Goal: Task Accomplishment & Management: Complete application form

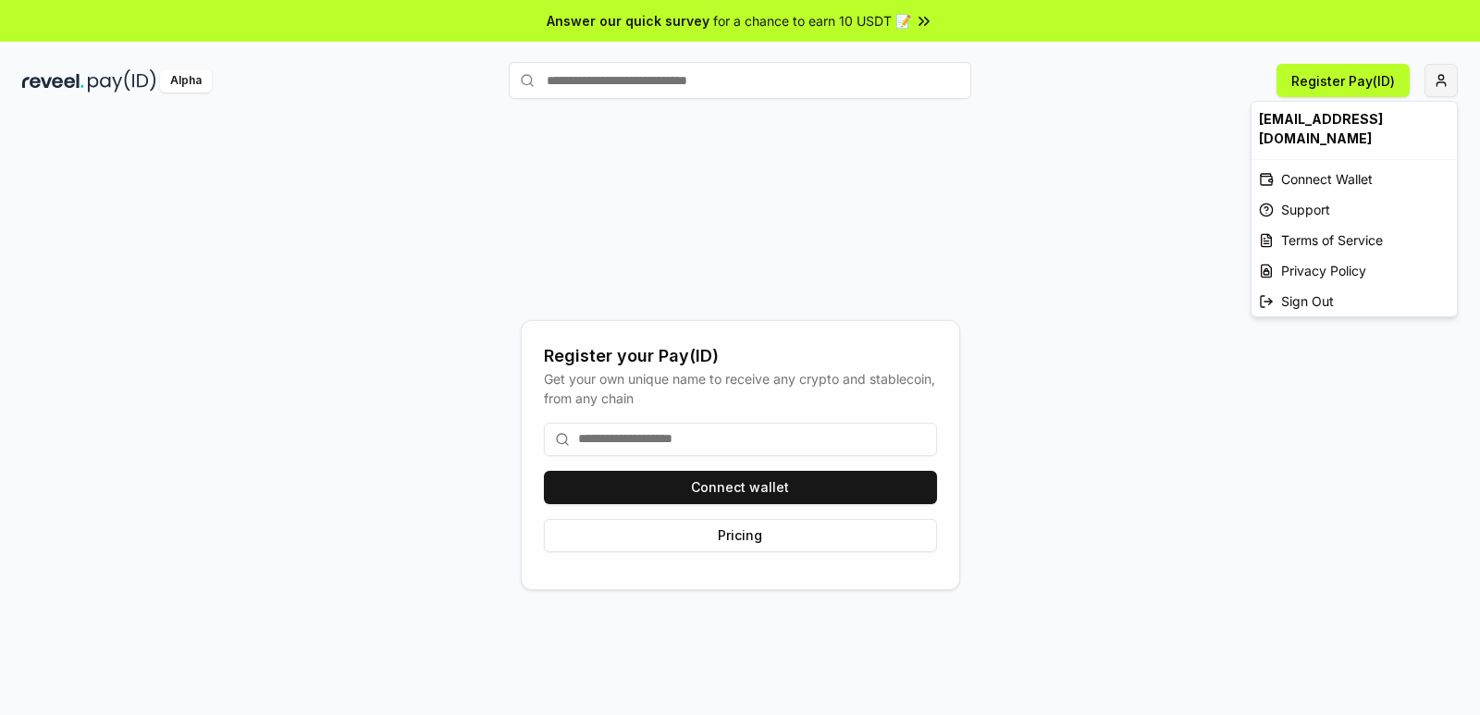
click at [1444, 81] on html "Answer our quick survey for a chance to earn 10 USDT 📝 Alpha Register Pay(ID) R…" at bounding box center [740, 357] width 1480 height 715
click at [1356, 164] on div "Connect Wallet" at bounding box center [1354, 179] width 205 height 31
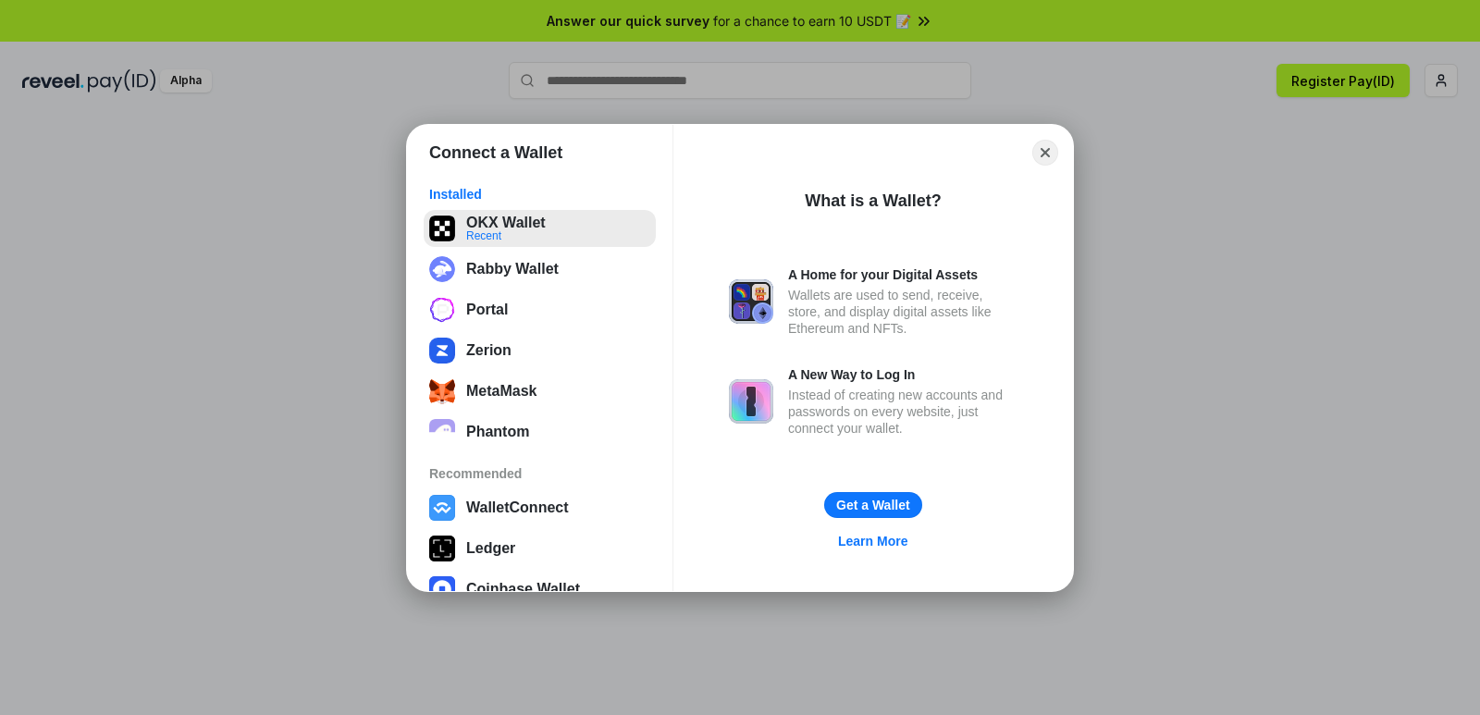
click at [519, 227] on button "OKX Wallet Recent" at bounding box center [540, 228] width 232 height 37
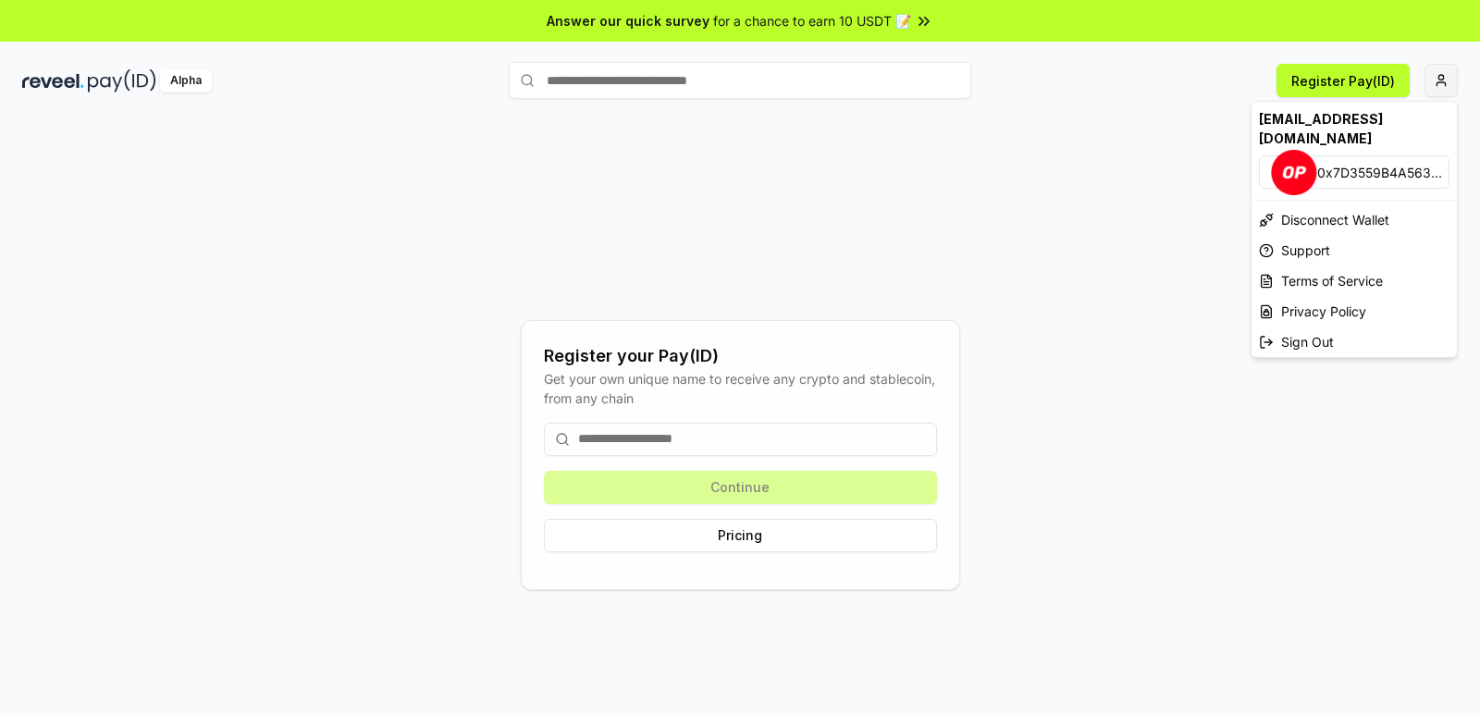
click at [1445, 68] on html "Answer our quick survey for a chance to earn 10 USDT 📝 Alpha Register Pay(ID) R…" at bounding box center [740, 357] width 1480 height 715
click at [1158, 365] on html "Answer our quick survey for a chance to earn 10 USDT 📝 Alpha Register Pay(ID) R…" at bounding box center [740, 357] width 1480 height 715
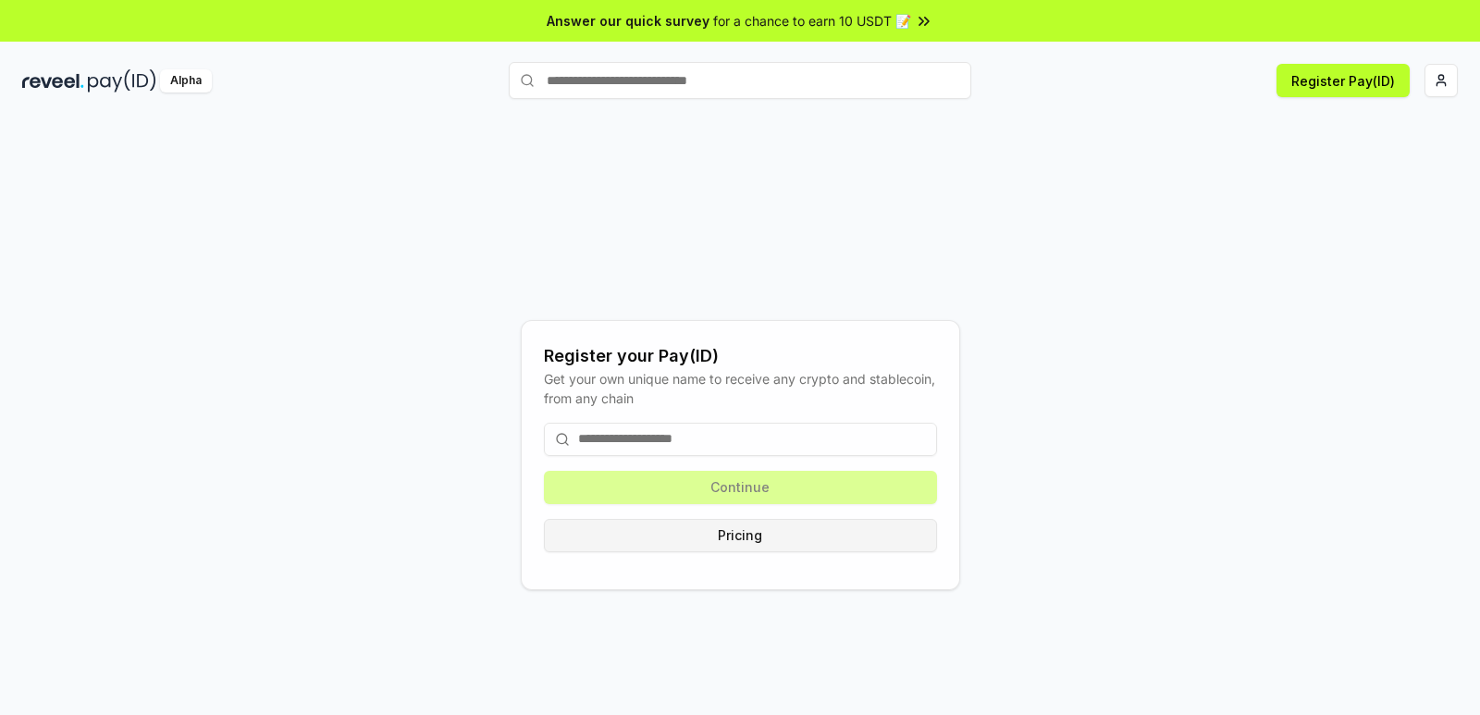
click at [762, 551] on button "Pricing" at bounding box center [740, 535] width 393 height 33
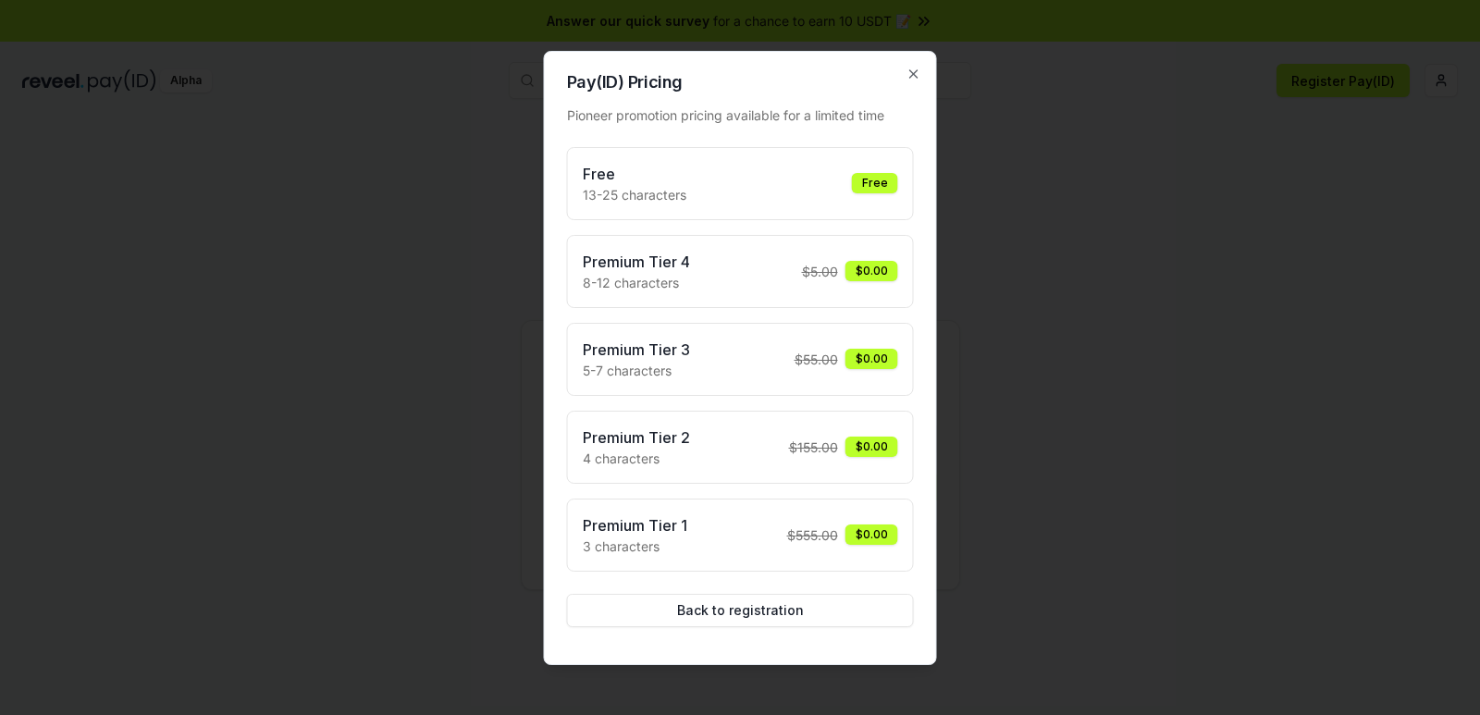
click at [846, 180] on div "Free 13-25 characters Free" at bounding box center [741, 184] width 316 height 42
drag, startPoint x: 891, startPoint y: 182, endPoint x: 853, endPoint y: 185, distance: 38.0
click at [890, 182] on div "Free" at bounding box center [875, 183] width 46 height 20
click at [852, 185] on div "Free 13-25 characters Free" at bounding box center [741, 184] width 316 height 42
click at [706, 616] on button "Back to registration" at bounding box center [740, 610] width 347 height 33
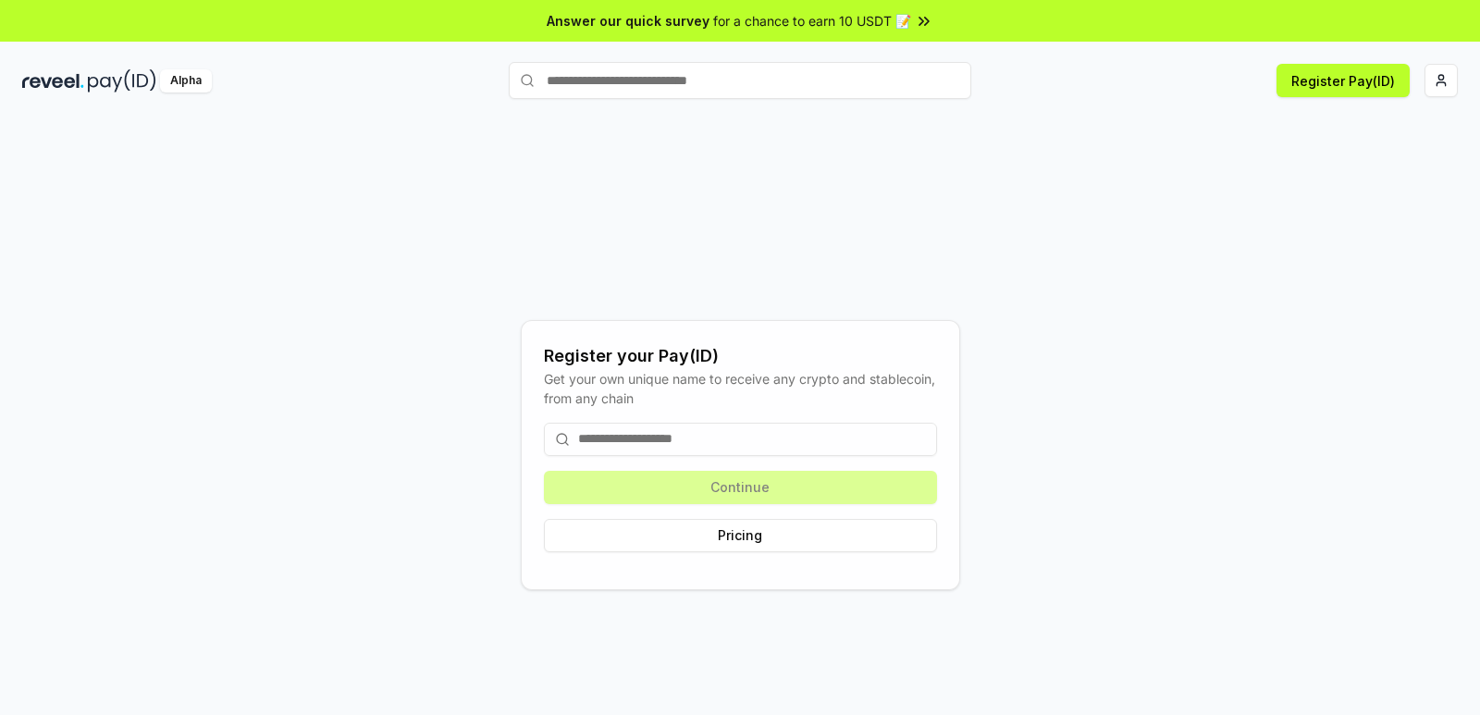
click at [733, 444] on input at bounding box center [740, 439] width 393 height 33
click at [1325, 82] on button "Register Pay(ID)" at bounding box center [1343, 80] width 133 height 33
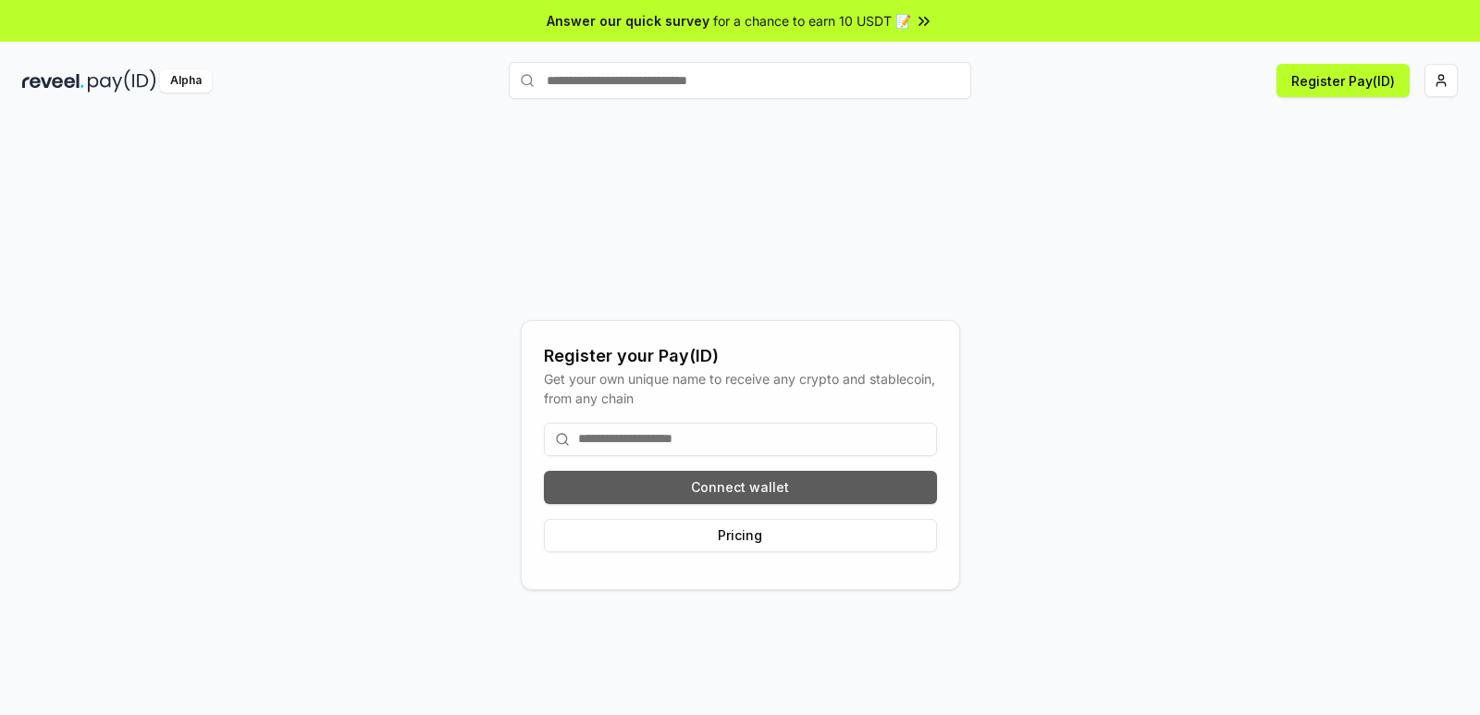
click at [774, 489] on button "Connect wallet" at bounding box center [740, 487] width 393 height 33
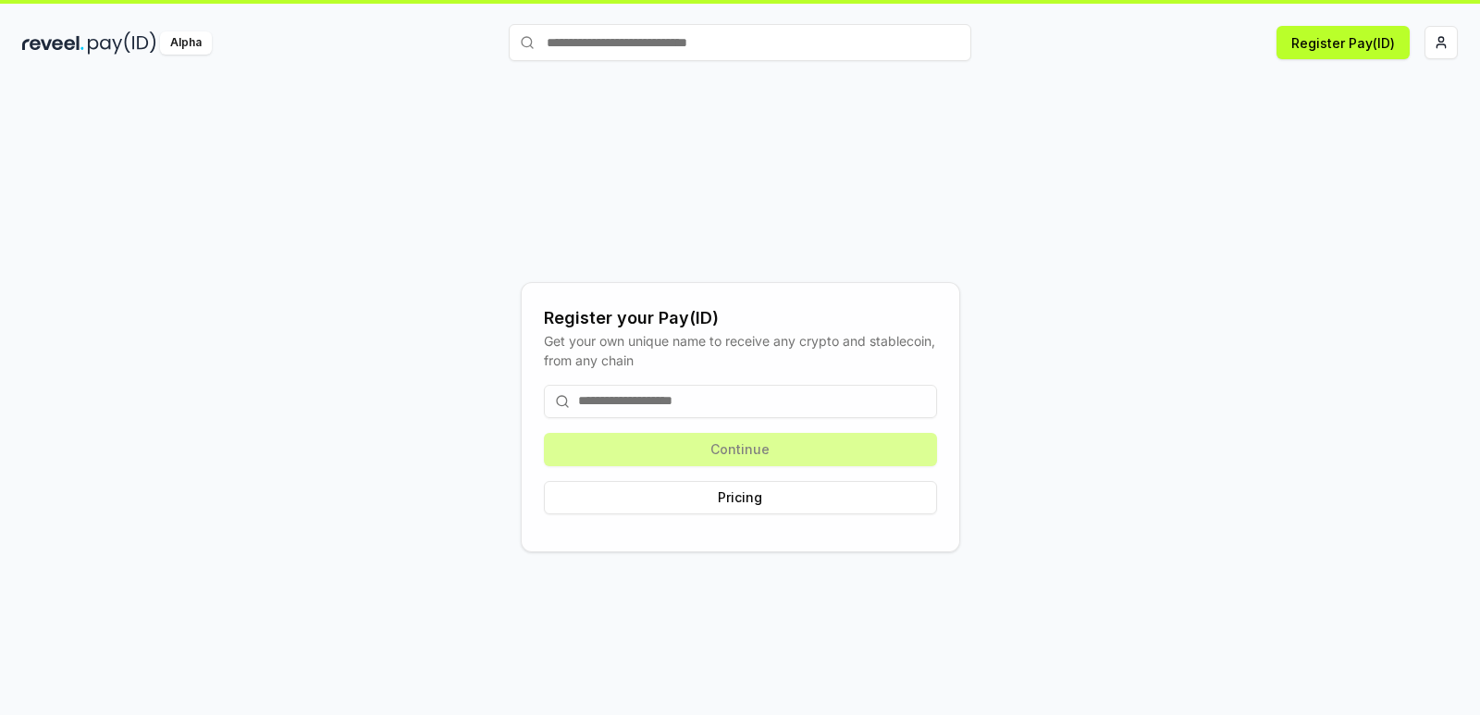
scroll to position [53, 0]
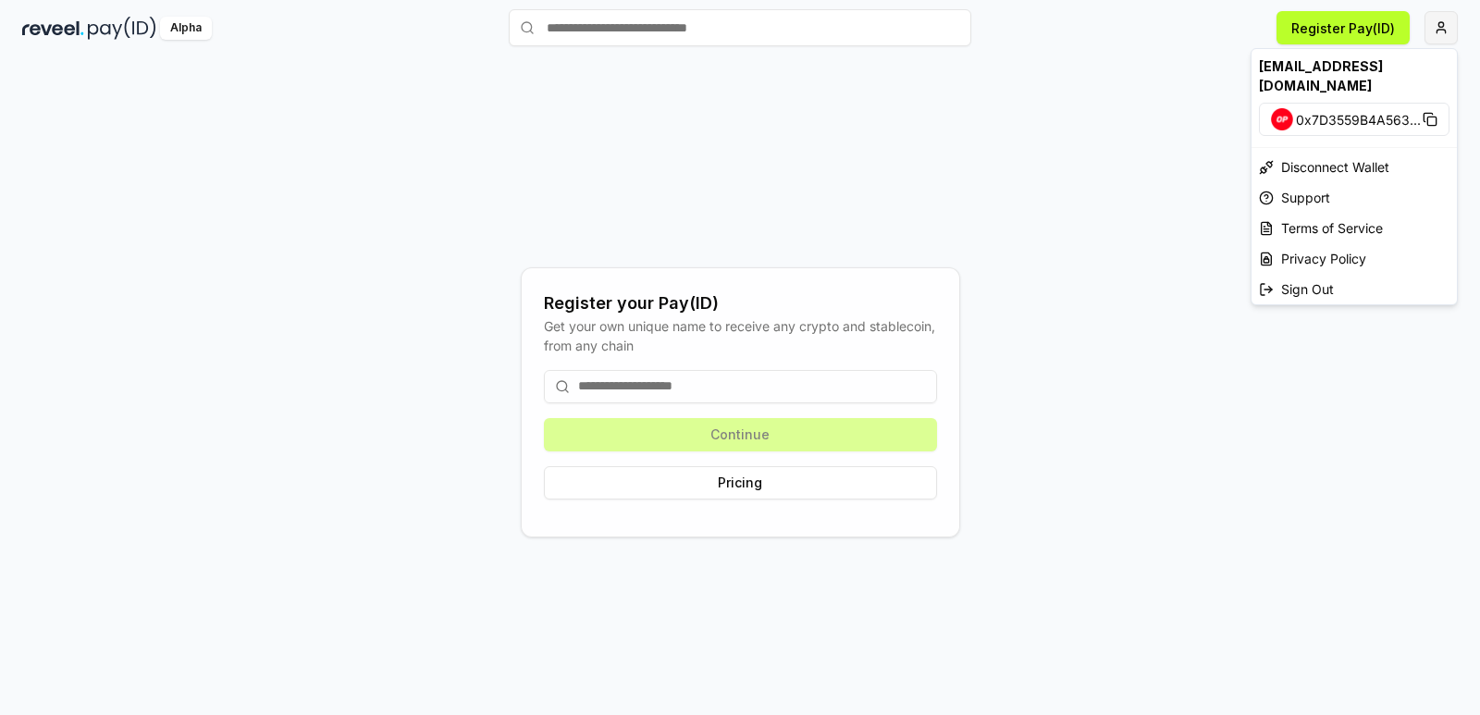
click at [1436, 28] on html "Answer our quick survey for a chance to earn 10 USDT 📝 Alpha Register Pay(ID) R…" at bounding box center [740, 357] width 1480 height 715
click at [721, 383] on html "Answer our quick survey for a chance to earn 10 USDT 📝 Alpha Register Pay(ID) R…" at bounding box center [740, 357] width 1480 height 715
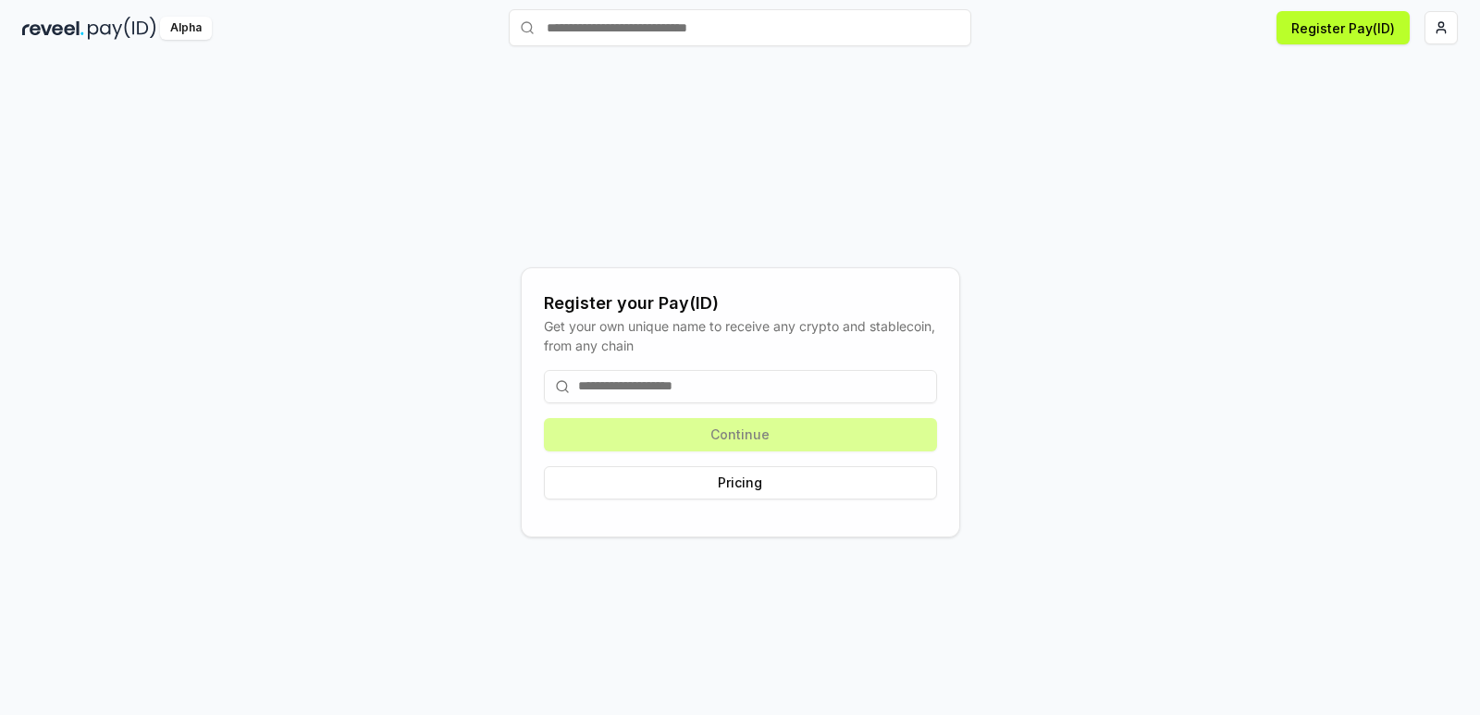
click at [755, 438] on div "Continue Pricing" at bounding box center [740, 434] width 393 height 159
click at [727, 378] on input at bounding box center [740, 386] width 393 height 33
click at [741, 447] on div "Continue Pricing" at bounding box center [740, 434] width 393 height 159
click at [730, 390] on input at bounding box center [740, 386] width 393 height 33
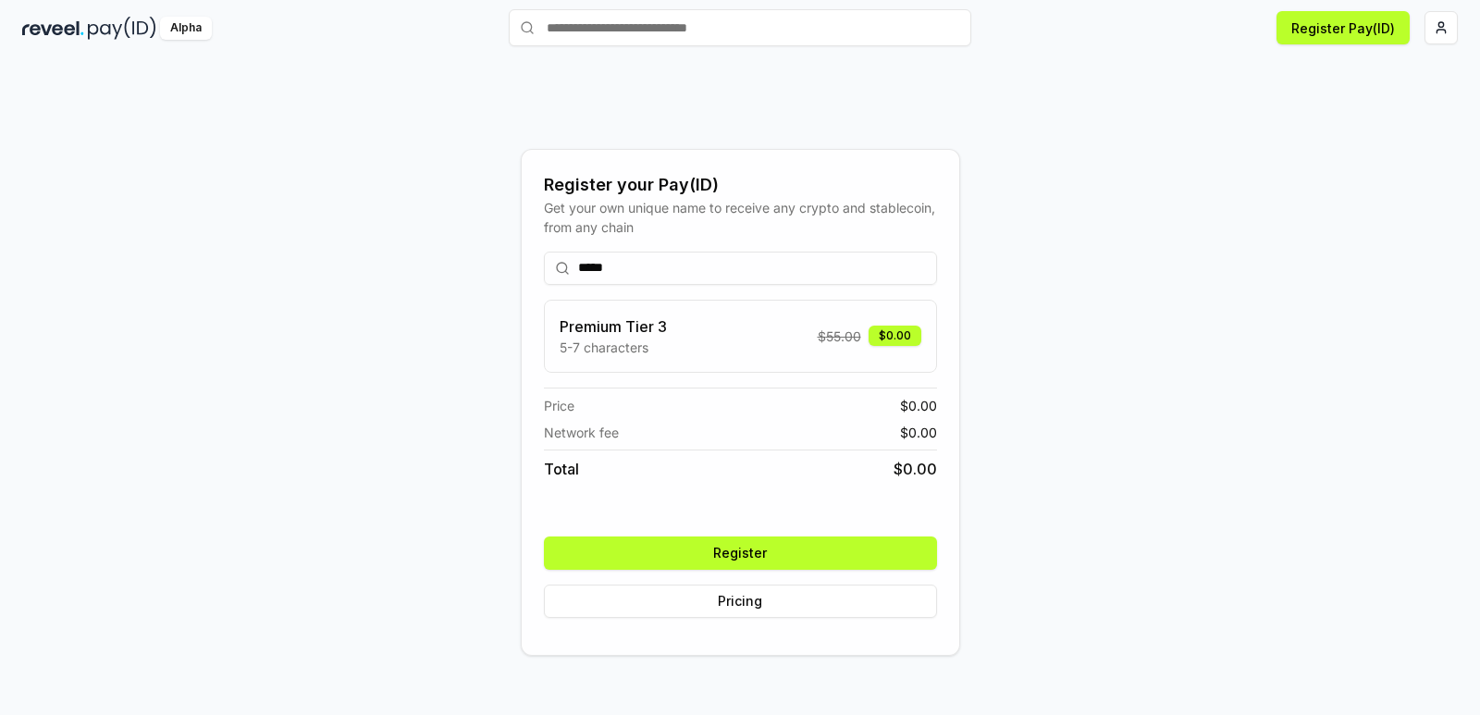
click at [704, 271] on input "*****" at bounding box center [740, 268] width 393 height 33
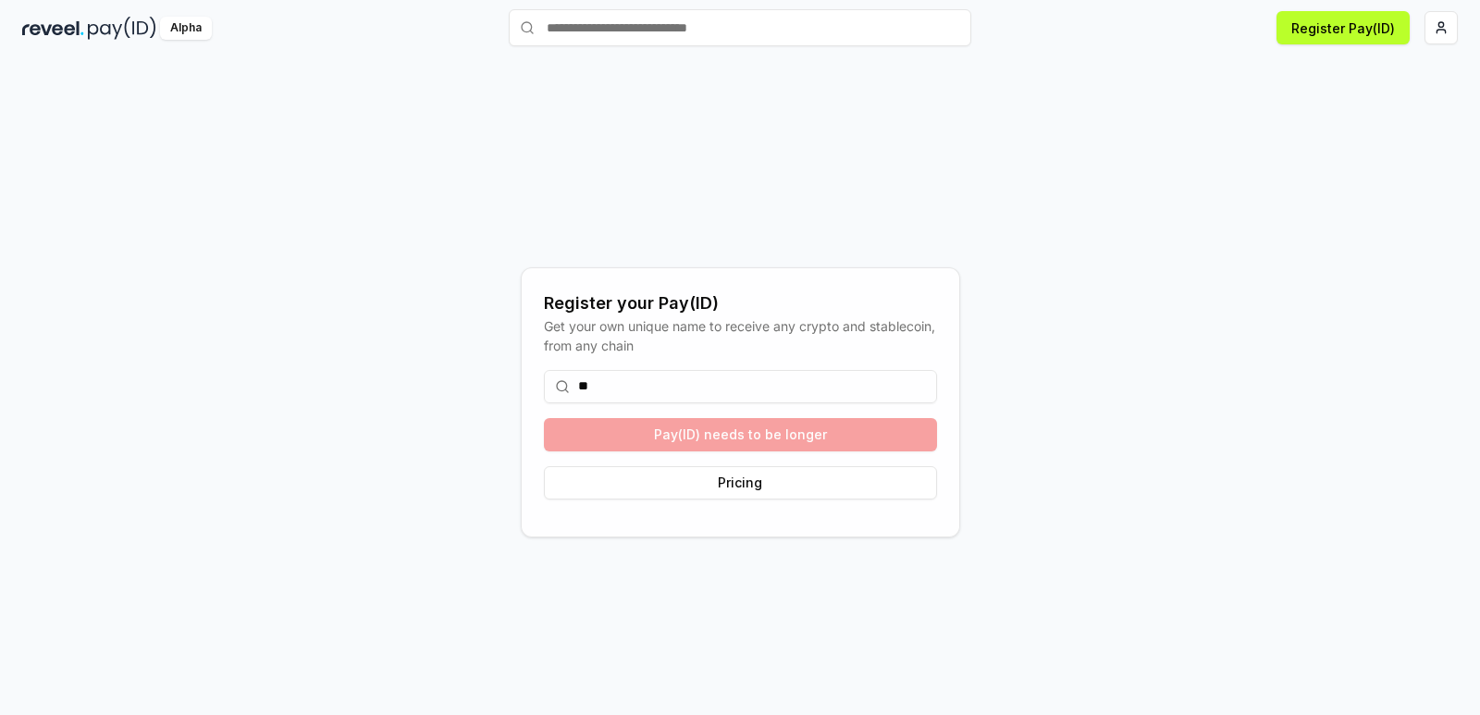
type input "*"
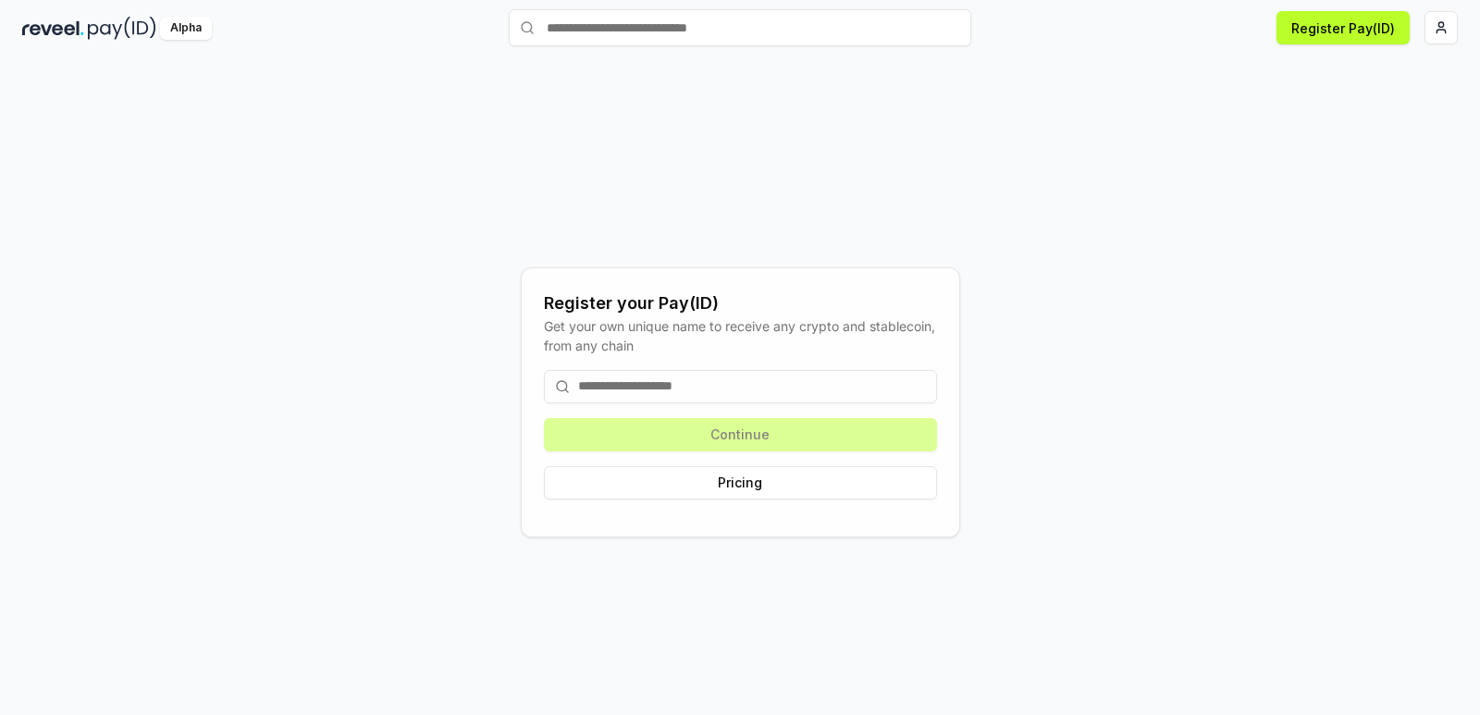
click at [664, 376] on input at bounding box center [740, 386] width 393 height 33
click at [665, 388] on input at bounding box center [740, 386] width 393 height 33
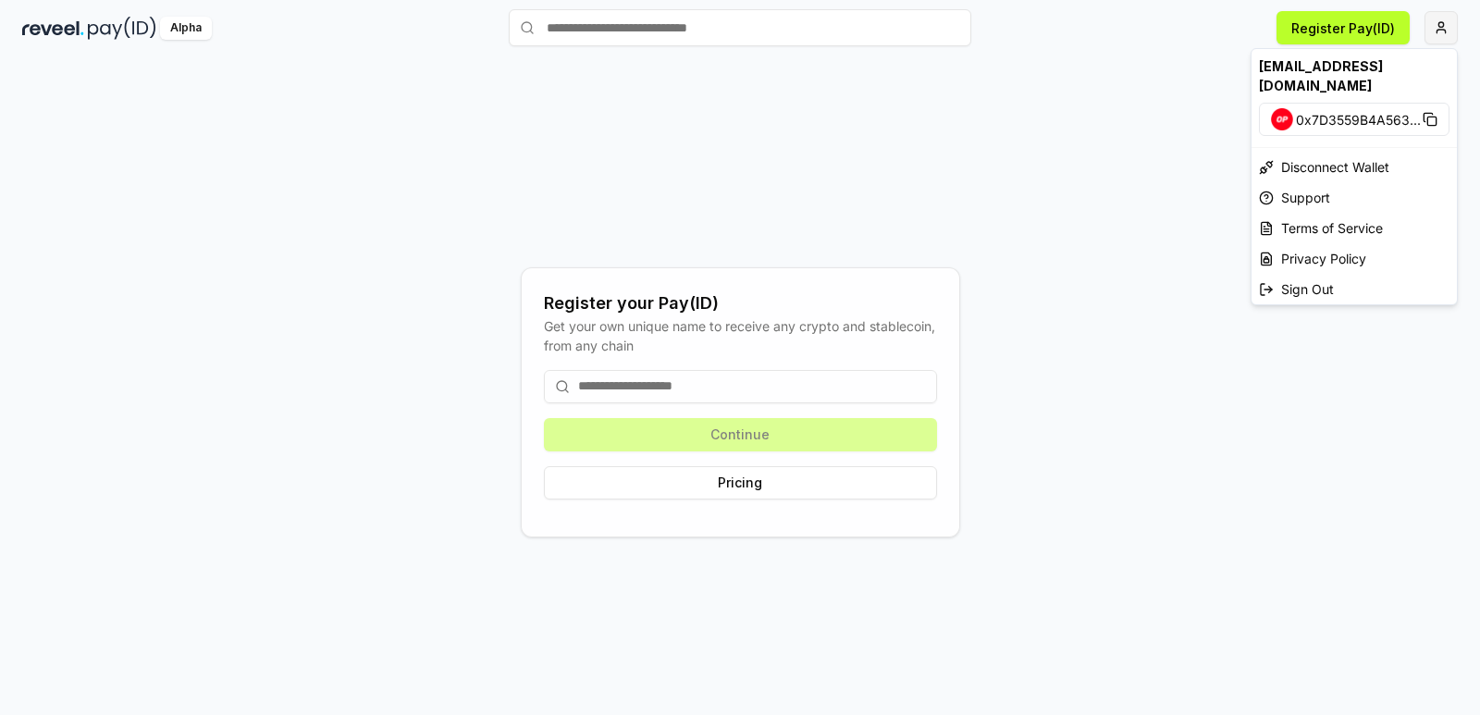
click at [1452, 25] on html "Answer our quick survey for a chance to earn 10 USDT 📝 Alpha Register Pay(ID) R…" at bounding box center [740, 357] width 1480 height 715
click at [1282, 108] on img at bounding box center [1282, 119] width 22 height 22
click at [1429, 117] on rect at bounding box center [1432, 121] width 8 height 8
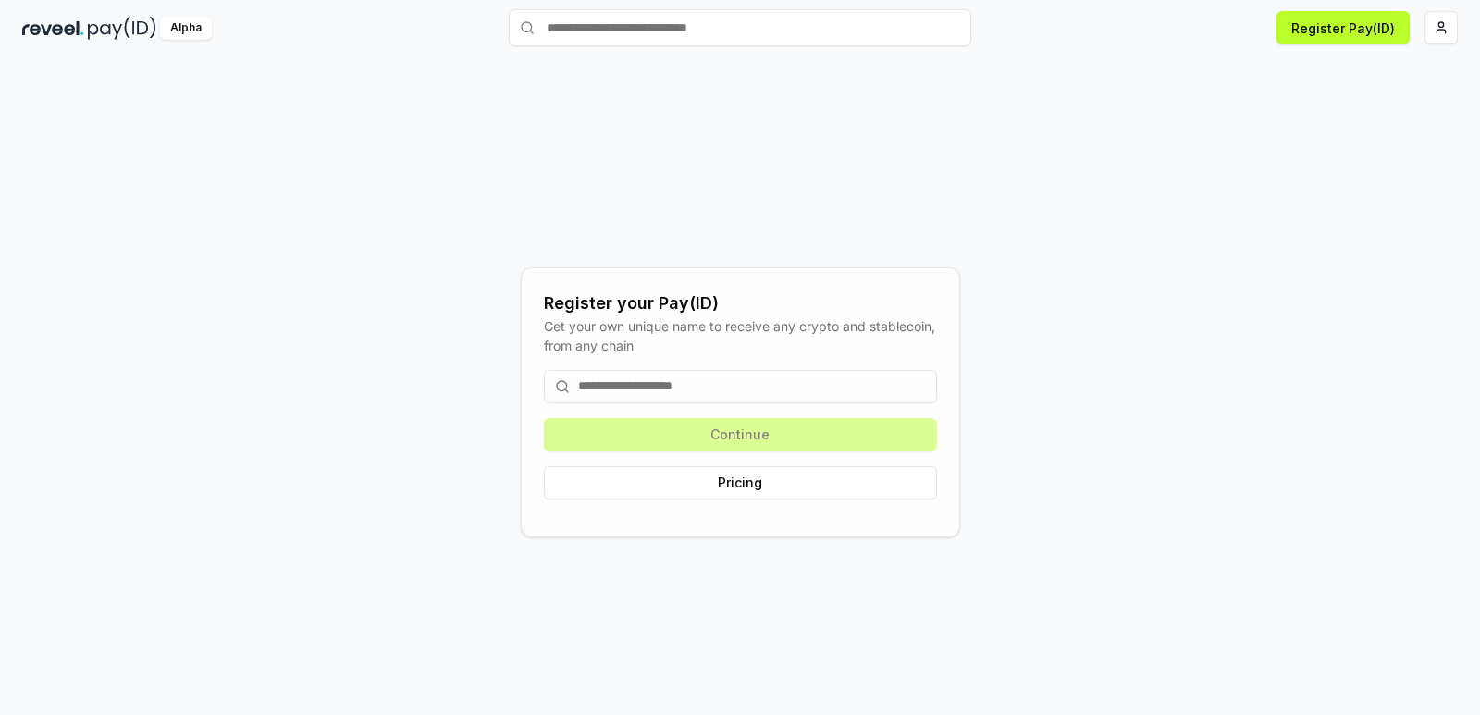
drag, startPoint x: 671, startPoint y: 373, endPoint x: 662, endPoint y: 380, distance: 11.8
click at [662, 380] on input at bounding box center [740, 386] width 393 height 33
paste input "**********"
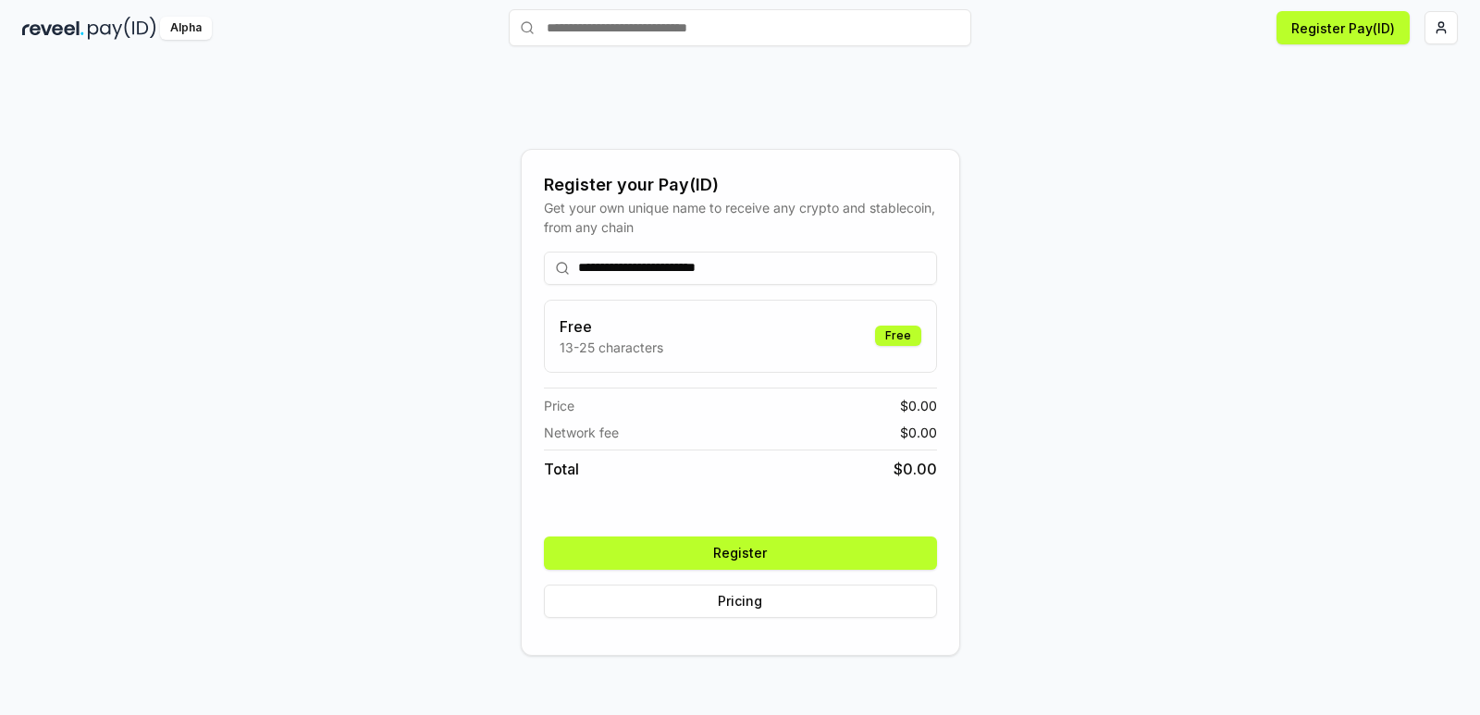
type input "**********"
click at [754, 552] on button "Register" at bounding box center [740, 553] width 393 height 33
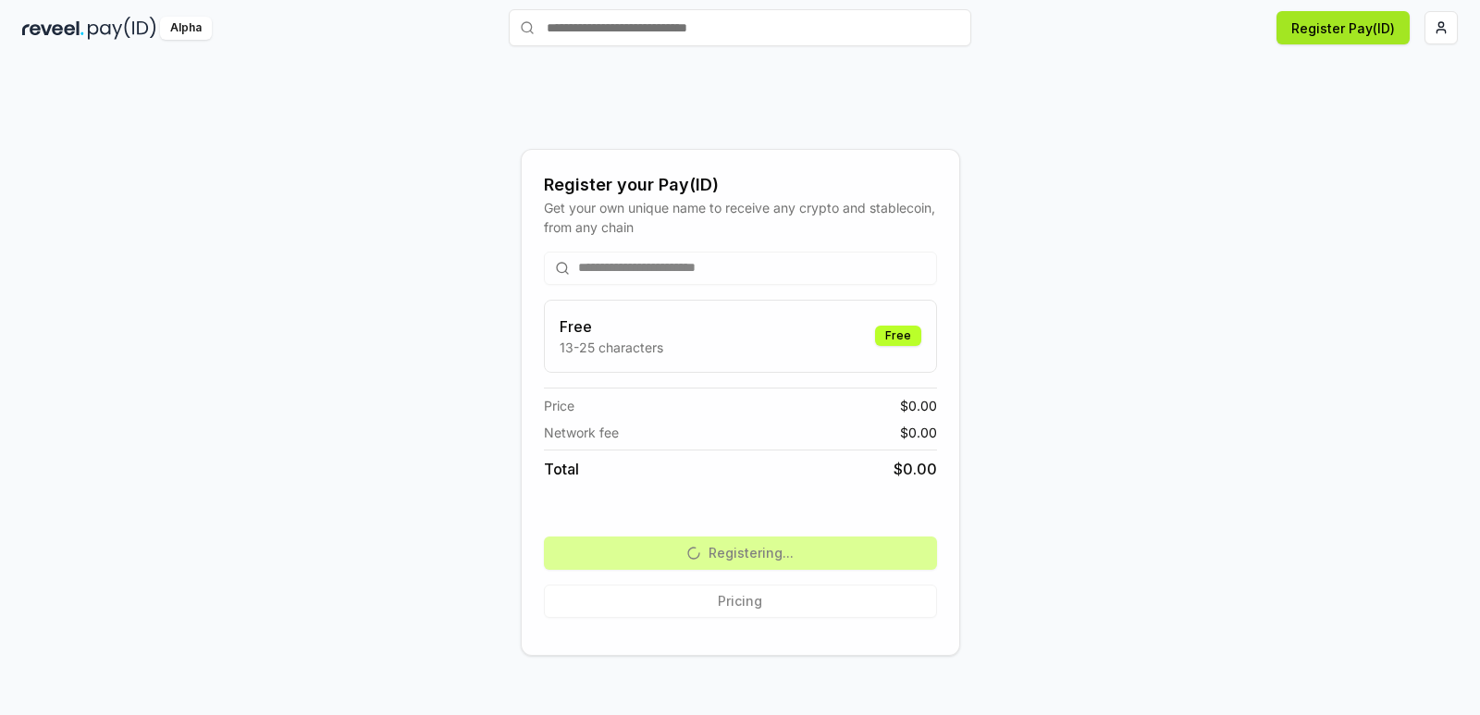
click at [1377, 26] on button "Register Pay(ID)" at bounding box center [1343, 27] width 133 height 33
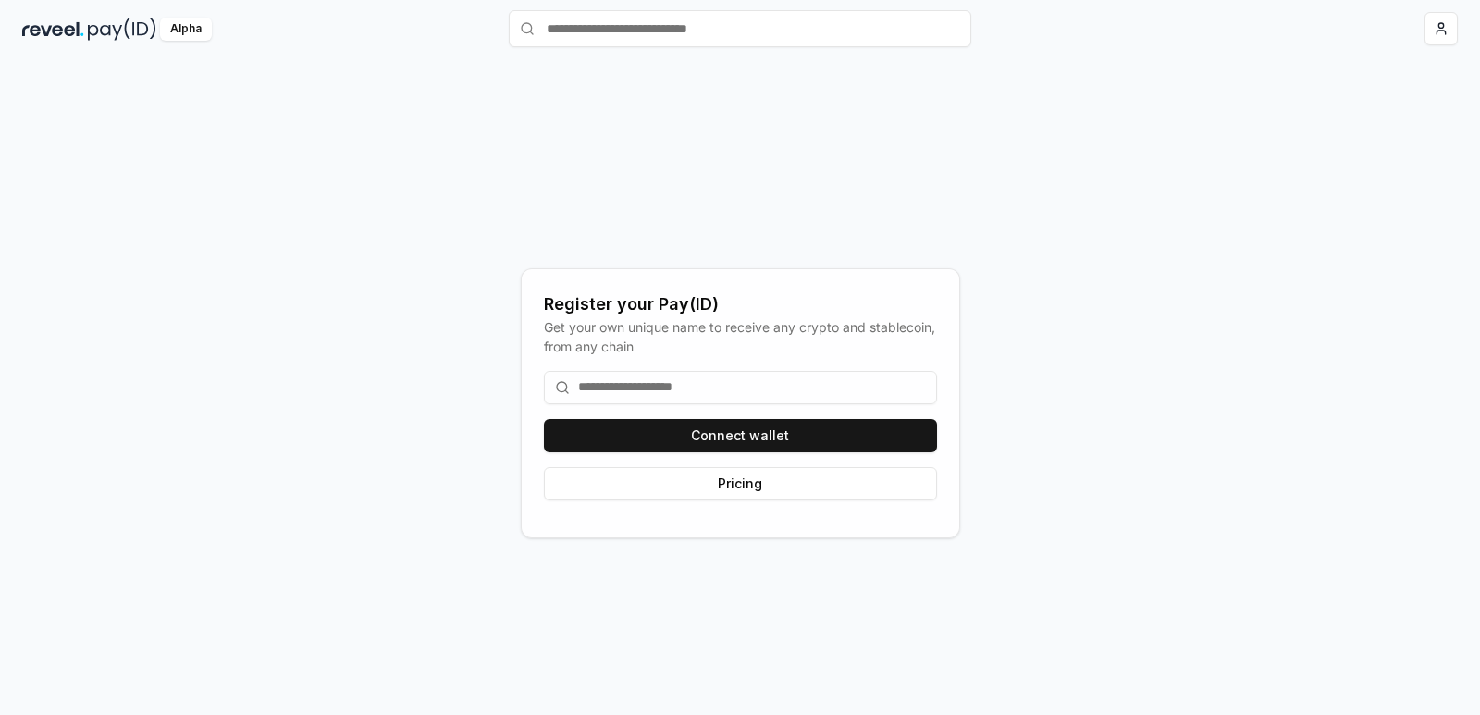
scroll to position [53, 0]
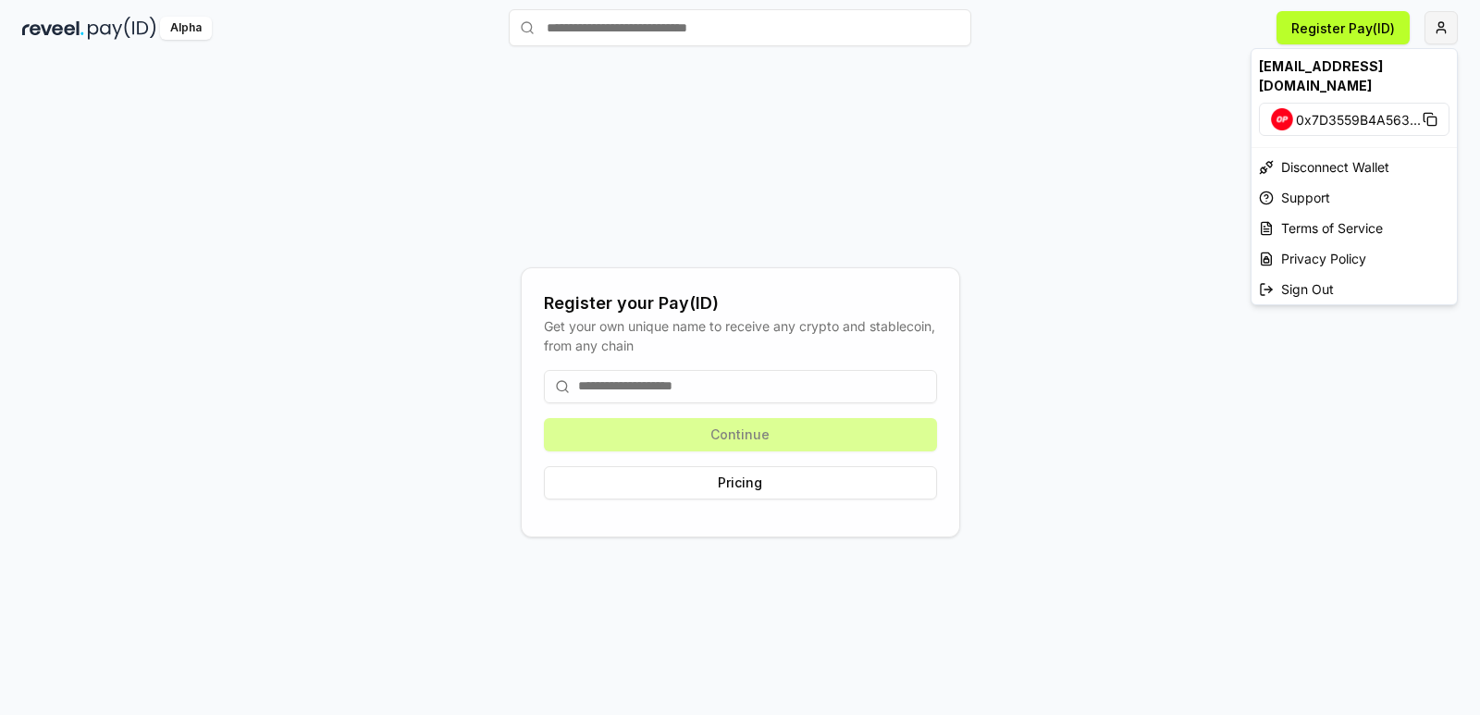
click at [1431, 36] on html "Answer our quick survey for a chance to earn 10 USDT 📝 Alpha Register Pay(ID) R…" at bounding box center [740, 357] width 1480 height 715
click at [1097, 253] on html "Answer our quick survey for a chance to earn 10 USDT 📝 Alpha Register Pay(ID) R…" at bounding box center [740, 357] width 1480 height 715
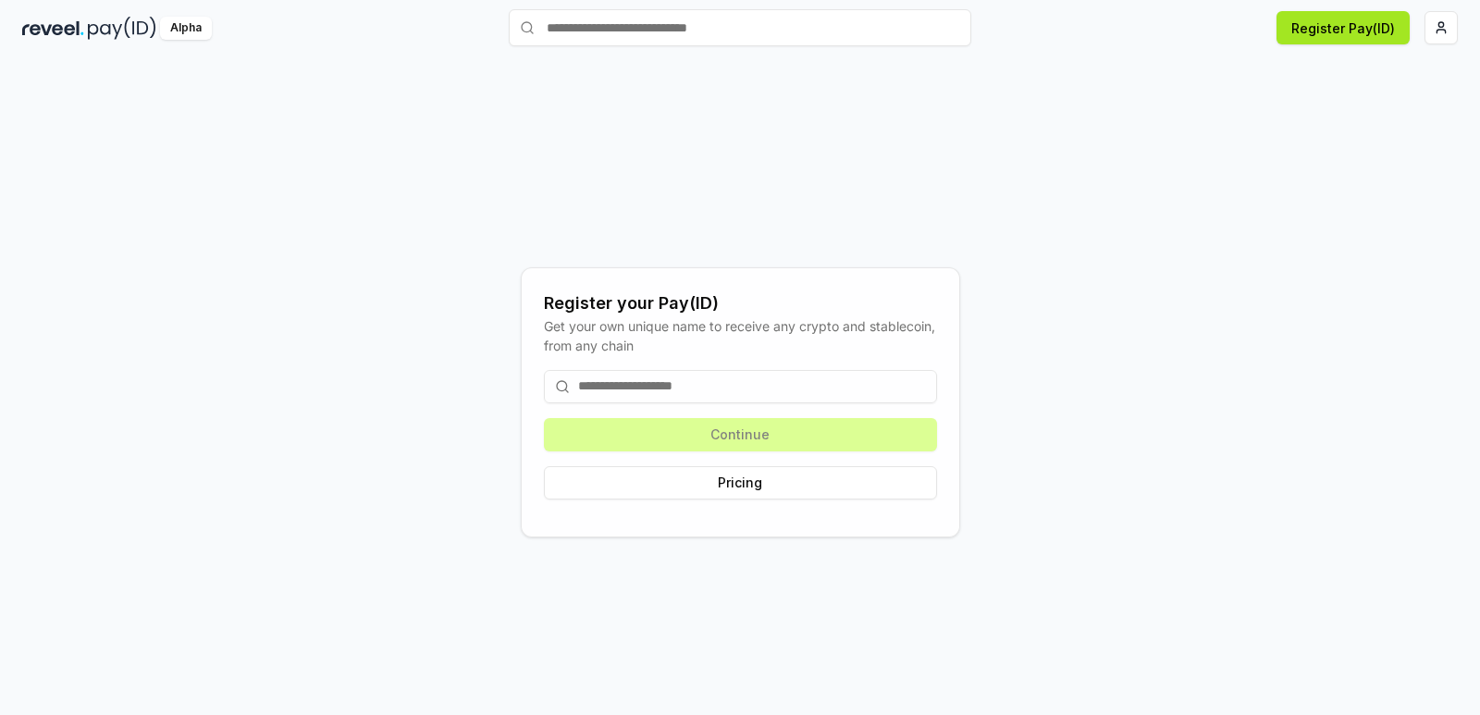
click at [1324, 34] on button "Register Pay(ID)" at bounding box center [1343, 27] width 133 height 33
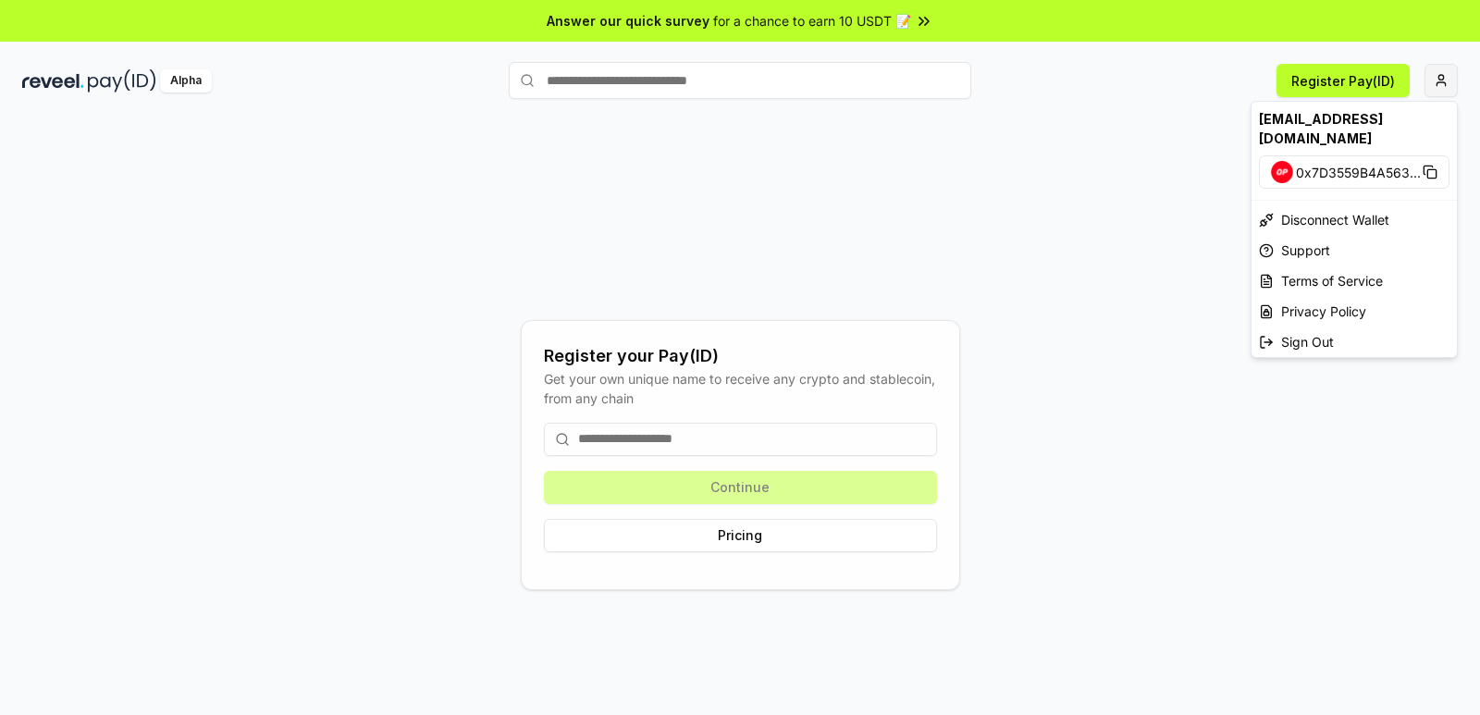
click at [1441, 87] on html "Answer our quick survey for a chance to earn 10 USDT 📝 Alpha Register Pay(ID) R…" at bounding box center [740, 357] width 1480 height 715
click at [734, 485] on html "Answer our quick survey for a chance to earn 10 USDT 📝 Alpha Register Pay(ID) R…" at bounding box center [740, 357] width 1480 height 715
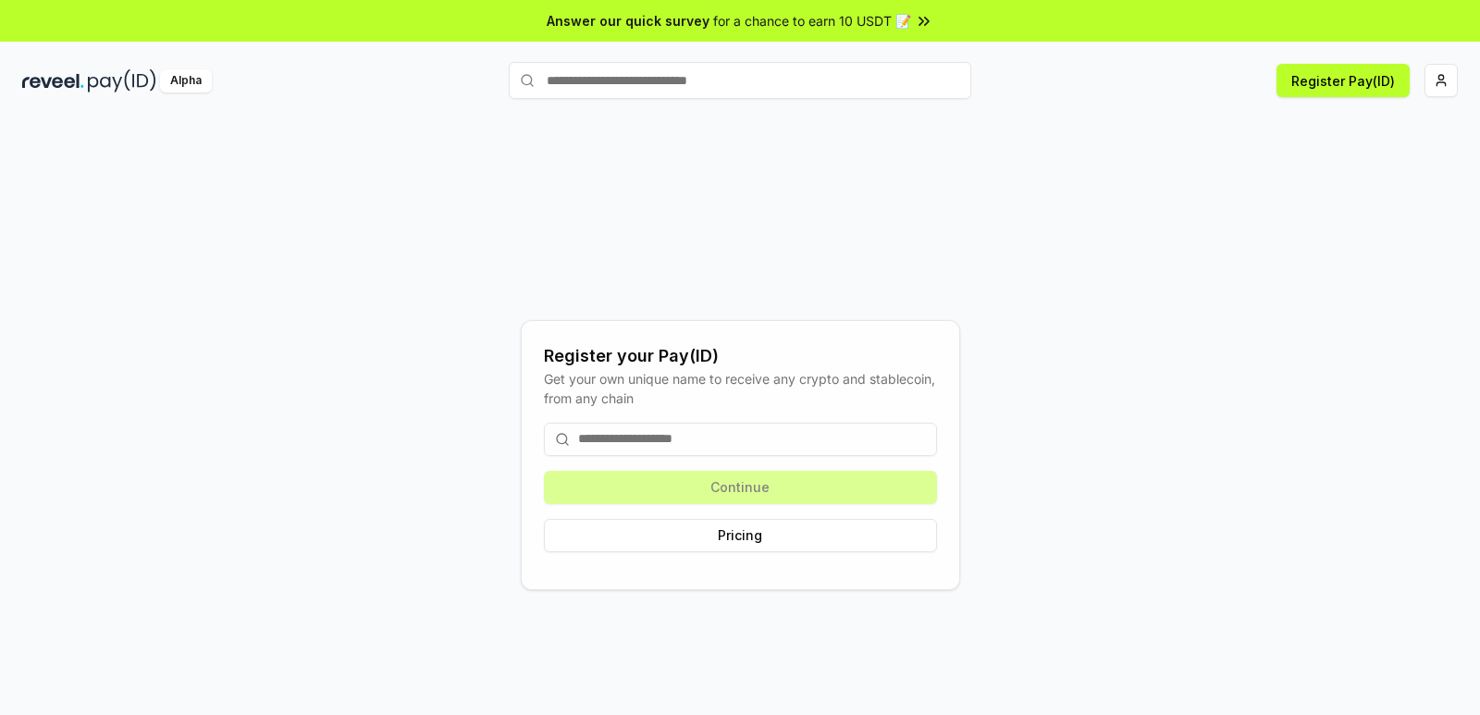
click at [721, 449] on input at bounding box center [740, 439] width 393 height 33
